Goal: Contribute content

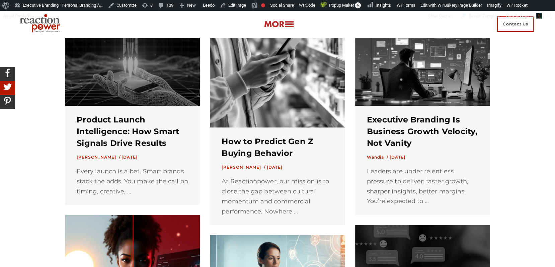
scroll to position [192, 0]
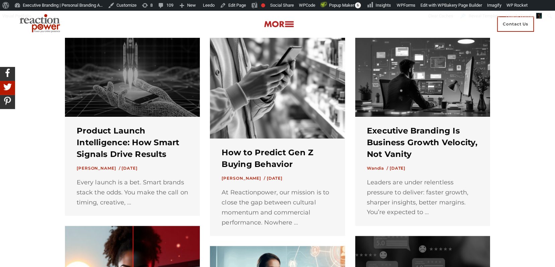
click at [160, 103] on img at bounding box center [132, 70] width 135 height 91
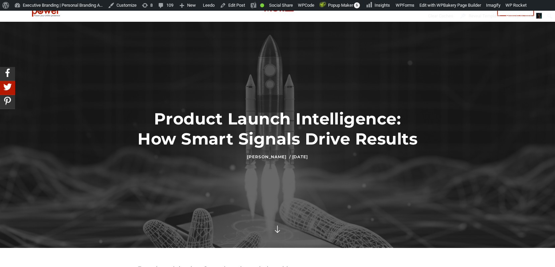
scroll to position [12, 0]
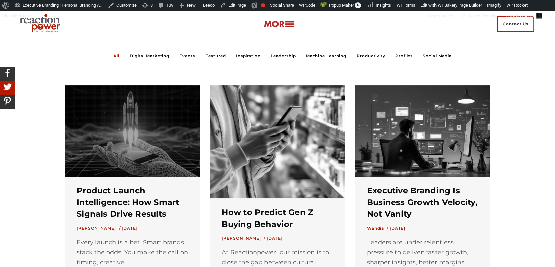
scroll to position [133, 0]
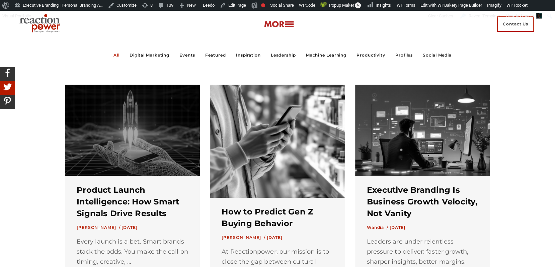
click at [183, 147] on img at bounding box center [132, 130] width 135 height 91
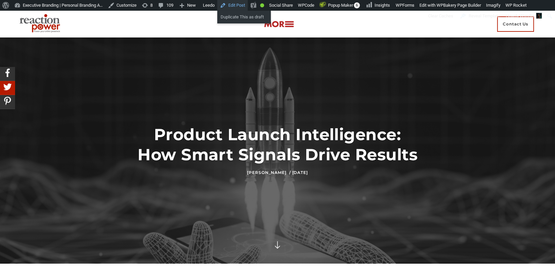
click at [245, 7] on link "Edit Post" at bounding box center [232, 5] width 30 height 11
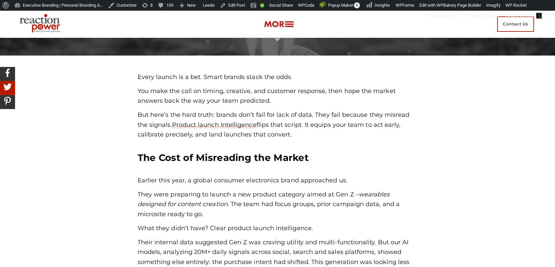
scroll to position [209, 0]
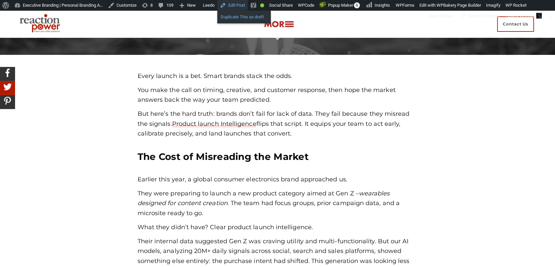
click at [249, 16] on link "Duplicate This as draft" at bounding box center [244, 17] width 54 height 9
